Goal: Find specific page/section: Find specific page/section

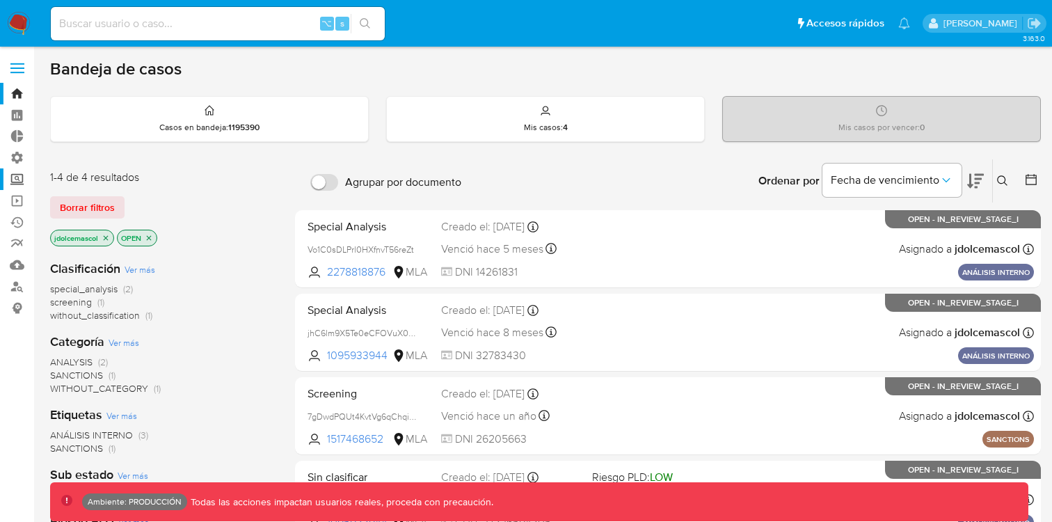
click at [26, 181] on label "Screening" at bounding box center [83, 179] width 166 height 22
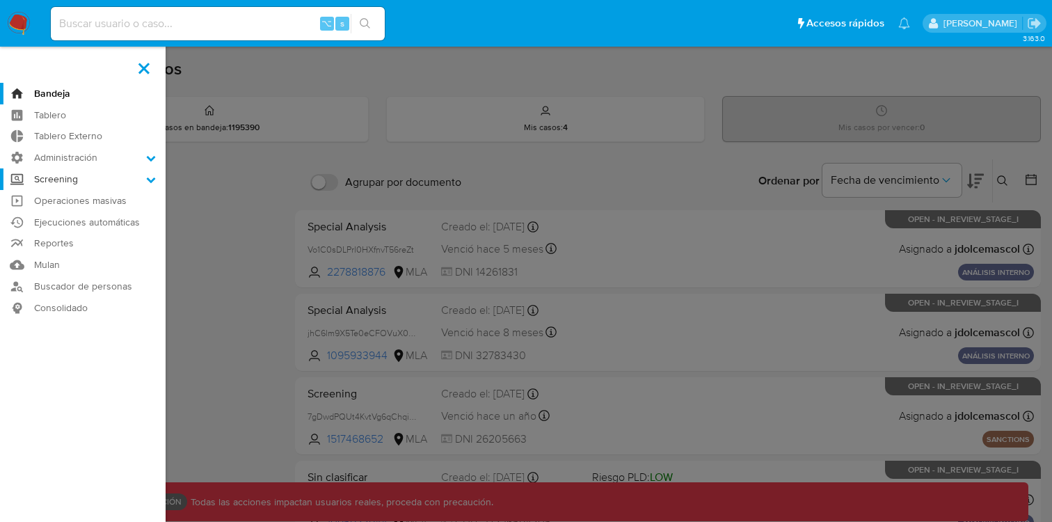
click at [0, 0] on input "Screening" at bounding box center [0, 0] width 0 height 0
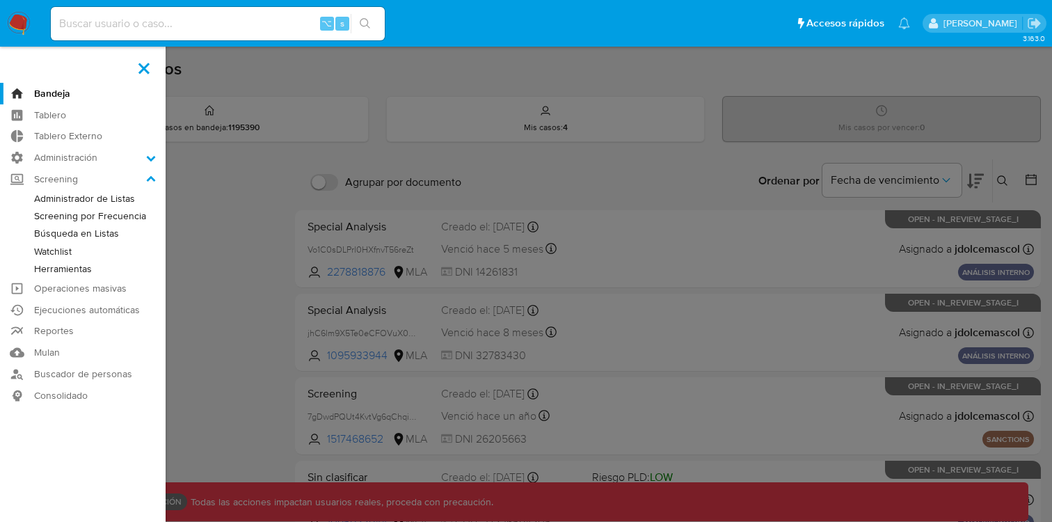
click at [68, 249] on link "Watchlist" at bounding box center [83, 251] width 166 height 17
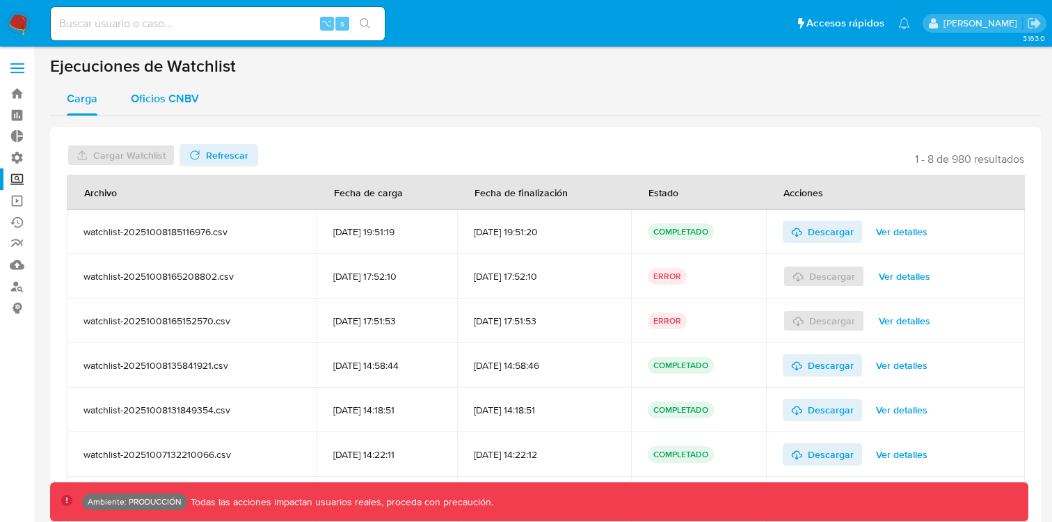
click at [163, 99] on span "Oficios CNBV" at bounding box center [165, 98] width 68 height 16
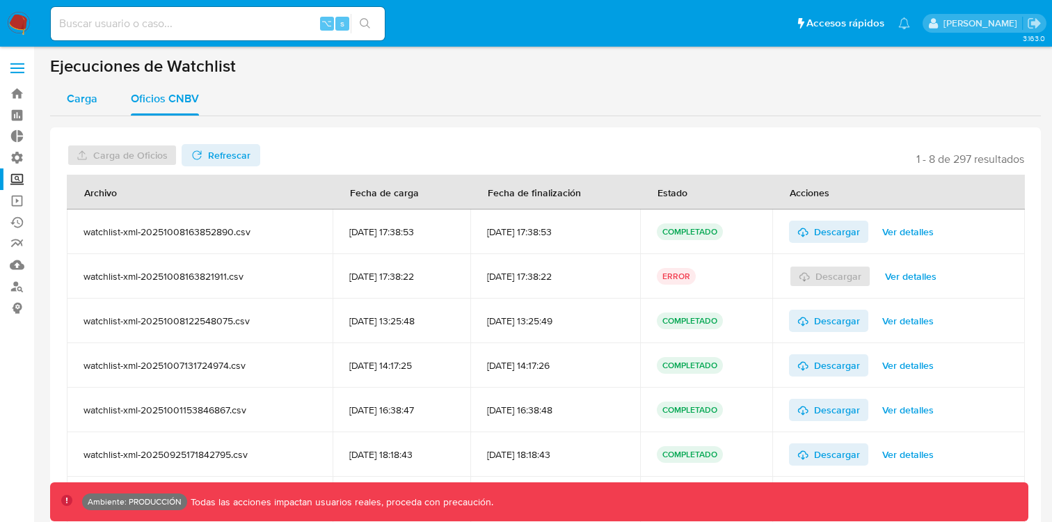
click at [83, 109] on div "Carga" at bounding box center [82, 98] width 31 height 33
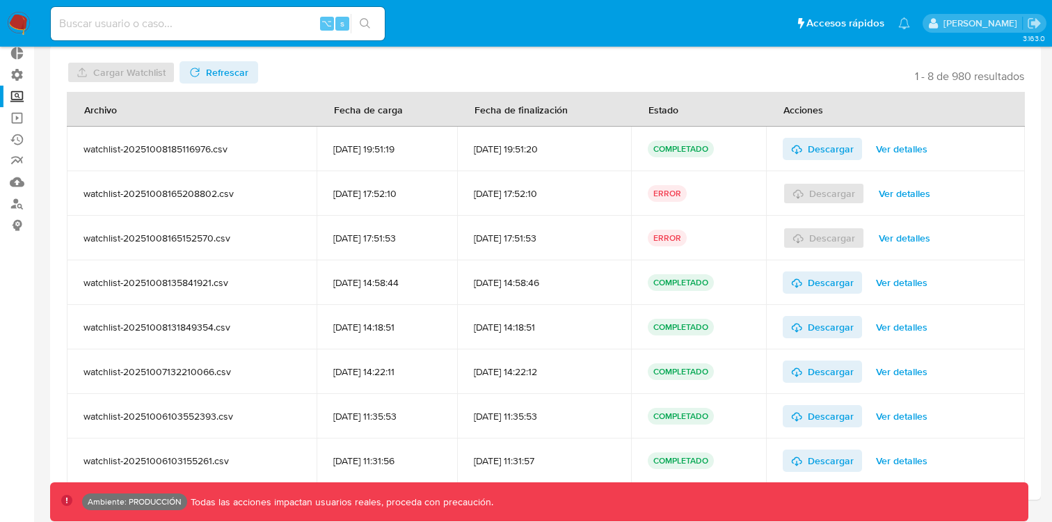
scroll to position [131, 0]
